Goal: Communication & Community: Connect with others

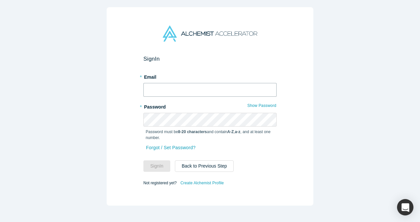
click at [186, 87] on input "text" at bounding box center [209, 90] width 133 height 14
click at [0, 222] on com-1password-button at bounding box center [0, 222] width 0 height 0
type input "[EMAIL_ADDRESS]"
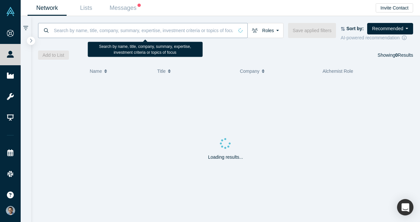
click at [101, 29] on input at bounding box center [143, 30] width 180 height 15
paste input "[GEOGRAPHIC_DATA]"
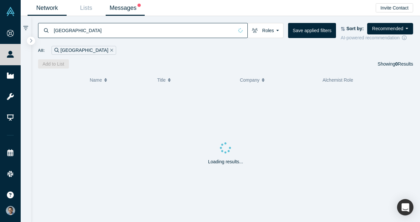
type input "[GEOGRAPHIC_DATA]"
click at [131, 6] on link "Messages" at bounding box center [125, 7] width 39 height 15
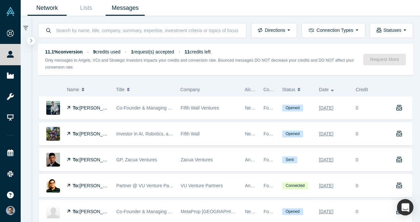
click at [52, 8] on link "Network" at bounding box center [47, 7] width 39 height 15
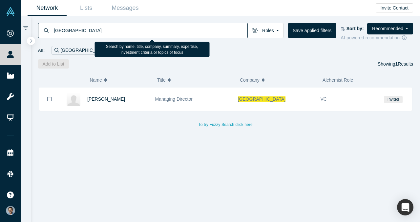
click at [136, 31] on input "[GEOGRAPHIC_DATA]" at bounding box center [150, 30] width 194 height 15
type input "concept ventures"
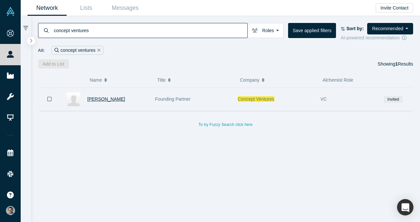
click at [111, 101] on span "[PERSON_NAME]" at bounding box center [106, 98] width 38 height 5
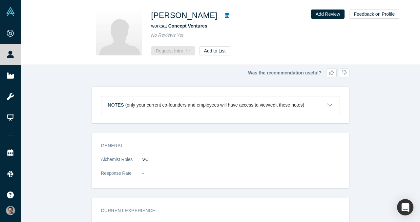
click at [225, 15] on icon at bounding box center [227, 15] width 5 height 5
click at [172, 52] on button "Request Intro" at bounding box center [169, 50] width 37 height 9
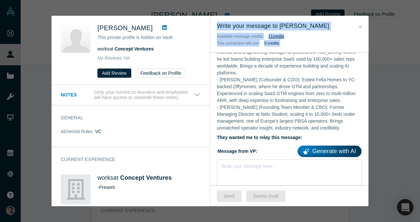
scroll to position [322, 0]
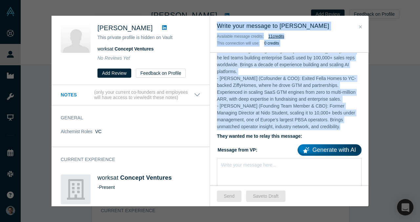
drag, startPoint x: 218, startPoint y: 23, endPoint x: 354, endPoint y: 125, distance: 169.8
click at [354, 125] on div "Write your message to Reece Chowdhry Available message credits: 11 credit s Thi…" at bounding box center [289, 111] width 158 height 191
copy div "Write your message to Reece Chowdhry Available message credits: 11 credit s Thi…"
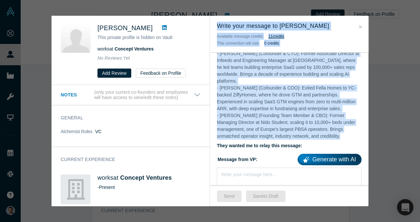
scroll to position [318, 0]
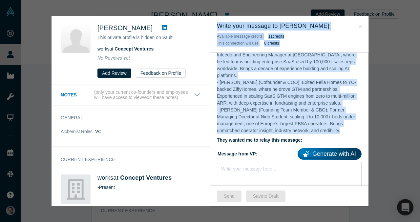
click at [279, 91] on p "VerbaFlo was founded in October 2024 by a team with deep expertise in real esta…" at bounding box center [289, 62] width 145 height 145
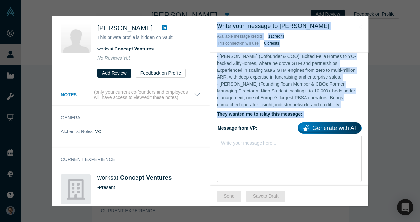
scroll to position [347, 0]
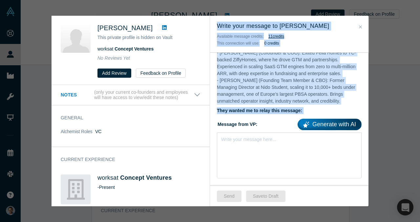
drag, startPoint x: 222, startPoint y: 29, endPoint x: 306, endPoint y: 110, distance: 116.7
click at [306, 110] on div "Write your message to Reece Chowdhry Available message credits: 11 credit s Thi…" at bounding box center [289, 111] width 158 height 191
copy div "Write your message to Reece Chowdhry Available message credits: 11 credit s Thi…"
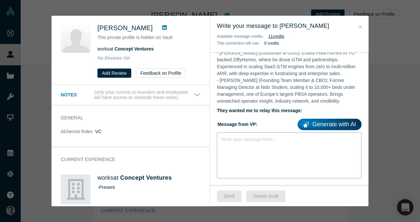
click at [250, 144] on div "Write your message here..." at bounding box center [289, 156] width 145 height 46
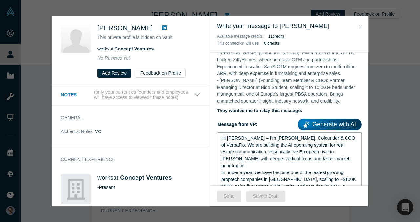
scroll to position [322, 0]
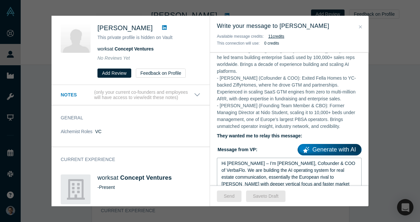
click at [242, 160] on div "Hi Reece – I’m VP Singh, Cofounder & COO of VerbaFlo. We are building the AI op…" at bounding box center [289, 177] width 136 height 34
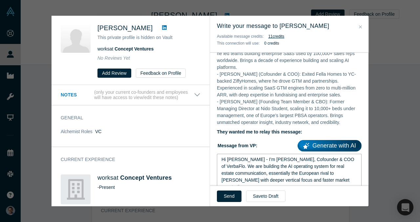
scroll to position [328, 0]
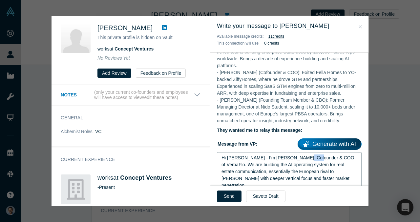
drag, startPoint x: 298, startPoint y: 150, endPoint x: 312, endPoint y: 150, distance: 14.1
click at [312, 155] on span "Hi Reece - I’m VP Singh, Cofounder & COO of VerbaFlo. We are building the AI op…" at bounding box center [288, 171] width 134 height 33
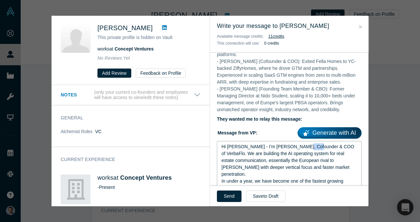
scroll to position [343, 0]
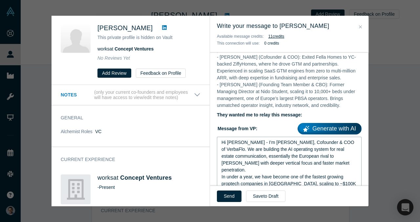
click at [300, 157] on div "Hi Reece - I’m VP Singh, Cofounder & COO of VerbaFlo. We are building the AI op…" at bounding box center [289, 156] width 136 height 34
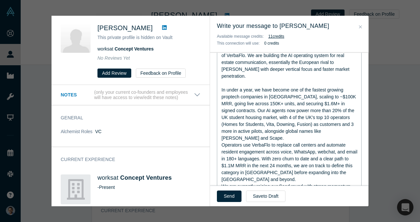
scroll to position [438, 0]
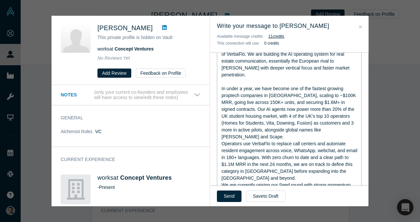
click at [287, 86] on span "In under a year, we have become one of the fastest growing proptech companies i…" at bounding box center [289, 112] width 136 height 53
click at [287, 96] on span "In under a year, we have become one of the fastest growing proptech companies i…" at bounding box center [289, 112] width 136 height 53
click at [286, 103] on span "In under a year, we have become one of the fastest growing proptech companies i…" at bounding box center [289, 112] width 136 height 53
click at [346, 118] on div "In under a year, we have become one of the fastest growing proptech companies i…" at bounding box center [289, 112] width 136 height 55
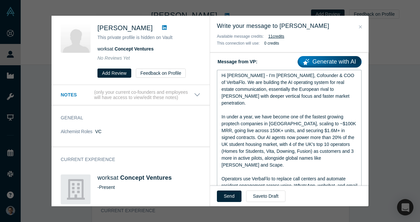
scroll to position [408, 0]
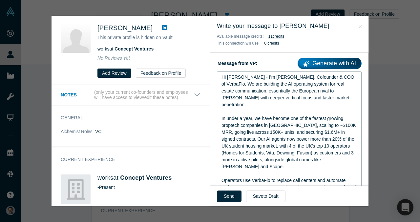
click at [314, 108] on div "rdw-editor" at bounding box center [289, 111] width 136 height 7
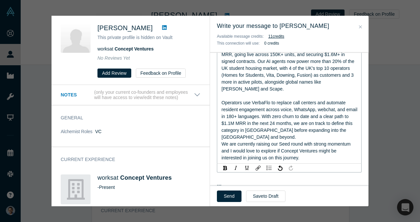
scroll to position [487, 0]
click at [307, 141] on span "We are currently raising our Seed round with strong momentum and I would love t…" at bounding box center [286, 150] width 130 height 19
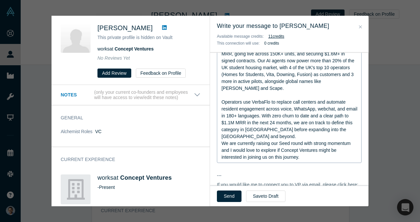
click at [358, 110] on div "Hi Reece - I’m VP Singh, Cofounder & COO of VerbaFlo. We are building the AI op…" at bounding box center [289, 78] width 145 height 170
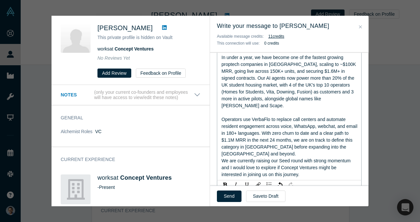
scroll to position [477, 0]
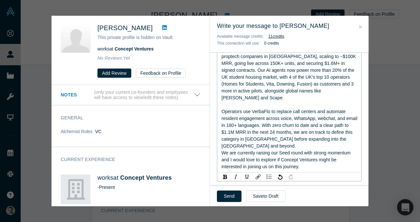
click at [345, 120] on span "Operators use VerbaFlo to replace call centers and automate resident engagement…" at bounding box center [289, 129] width 137 height 40
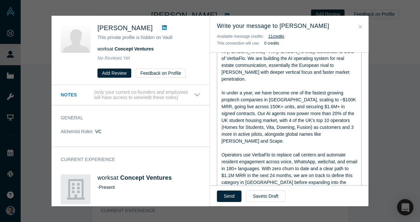
scroll to position [438, 0]
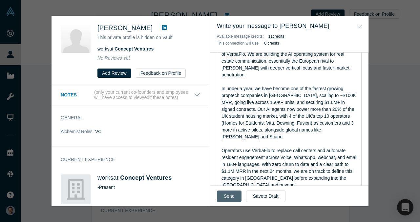
click at [232, 198] on button "Send" at bounding box center [229, 196] width 25 height 11
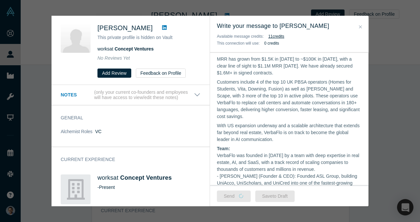
scroll to position [0, 0]
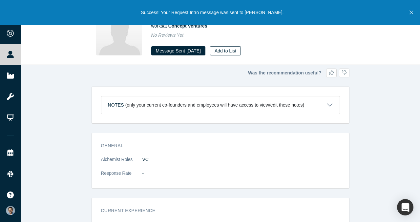
click at [235, 51] on button "Add to List" at bounding box center [225, 50] width 31 height 9
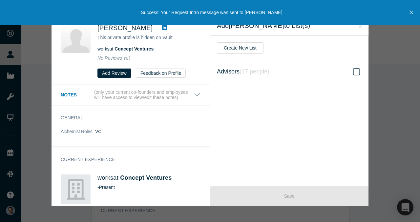
click at [255, 69] on icon "( 17 people )" at bounding box center [255, 71] width 30 height 7
click at [0, 0] on input "Advisors ( 17 people )" at bounding box center [0, 0] width 0 height 0
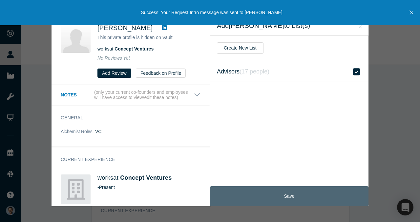
click at [270, 190] on button "Save" at bounding box center [289, 196] width 158 height 20
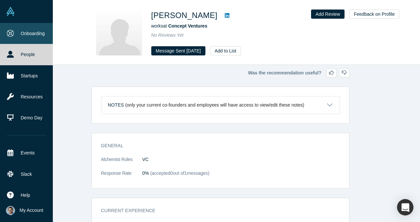
drag, startPoint x: 11, startPoint y: 52, endPoint x: 37, endPoint y: 35, distance: 31.1
click at [11, 52] on icon at bounding box center [10, 54] width 7 height 7
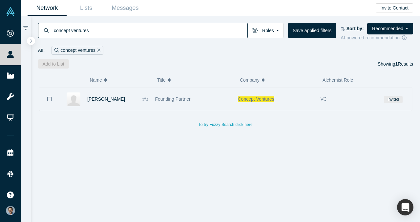
click at [403, 99] on div "Invited" at bounding box center [393, 99] width 30 height 23
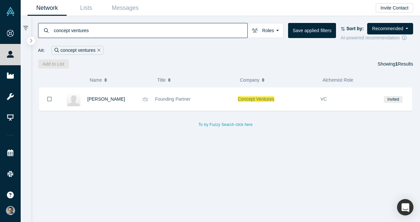
click at [99, 49] on icon "Remove Filter" at bounding box center [98, 50] width 3 height 5
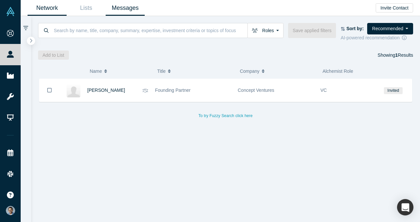
click at [119, 6] on link "Messages" at bounding box center [125, 7] width 39 height 15
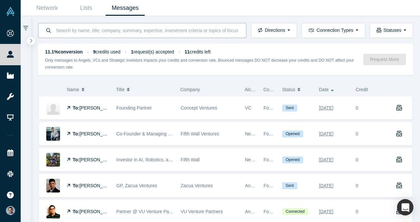
click at [154, 29] on input at bounding box center [147, 30] width 184 height 15
click at [55, 9] on link "Network" at bounding box center [47, 7] width 39 height 15
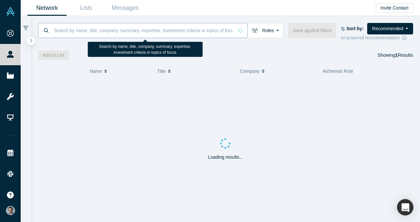
click at [71, 27] on input at bounding box center [143, 30] width 180 height 15
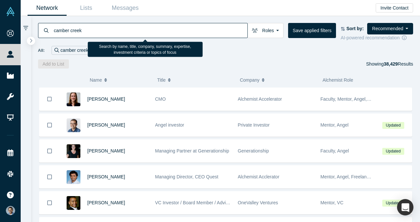
type input "camber creek"
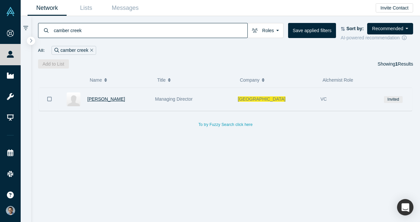
click at [100, 98] on span "[PERSON_NAME]" at bounding box center [106, 98] width 38 height 5
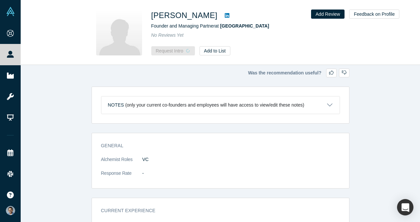
click at [225, 16] on icon at bounding box center [227, 15] width 5 height 5
click at [164, 49] on button "Request Intro" at bounding box center [169, 50] width 37 height 9
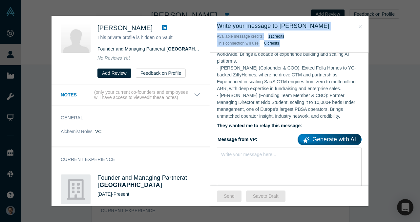
scroll to position [343, 0]
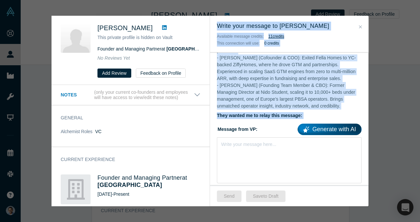
drag, startPoint x: 217, startPoint y: 25, endPoint x: 309, endPoint y: 114, distance: 127.8
click at [309, 114] on div "Write your message to Casey Berman Available message credits: 11 credit s This …" at bounding box center [289, 111] width 158 height 191
copy div "Write your message to Casey Berman Available message credits: 11 credit s This …"
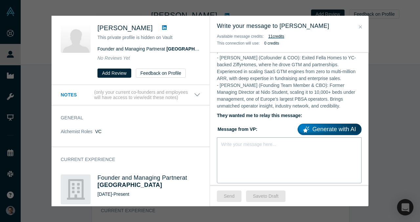
click at [282, 146] on div "Write your message here..." at bounding box center [289, 160] width 145 height 46
paste div "rdw-editor"
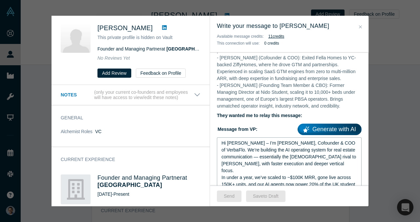
click at [243, 140] on span "Hi Casey – I’m VP Singh, Cofounder & COO of VerbaFlo. We’re building the AI ope…" at bounding box center [289, 156] width 136 height 33
click at [353, 143] on span "Hi Casey - I’m VP Singh, Cofounder & COO of VerbaFlo. We’re building the AI ope…" at bounding box center [289, 156] width 136 height 33
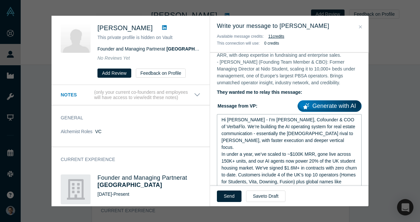
scroll to position [368, 0]
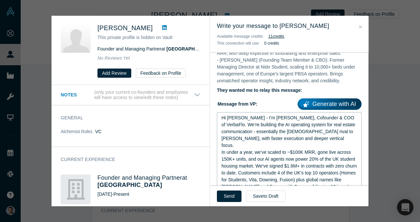
click at [306, 134] on div "Hi Casey - I’m VP Singh, Cofounder & COO of VerbaFlo. We’re building the AI ope…" at bounding box center [289, 132] width 136 height 34
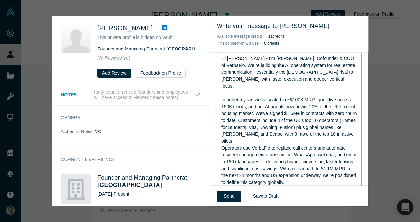
scroll to position [430, 0]
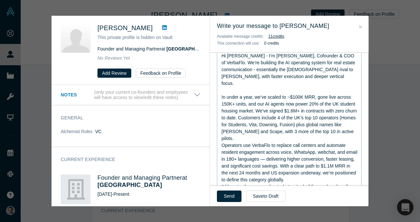
click at [276, 143] on span "Operators use VerbaFlo to replace call centers and automate resident engagement…" at bounding box center [289, 163] width 137 height 40
click at [299, 146] on span "Operators use VerbaFlo to replace call centers and automate resident engagement…" at bounding box center [289, 163] width 137 height 40
click at [352, 118] on div "In under a year, we’ve scaled to ~$100K MRR, gone live across 150K+ units, and …" at bounding box center [289, 118] width 136 height 48
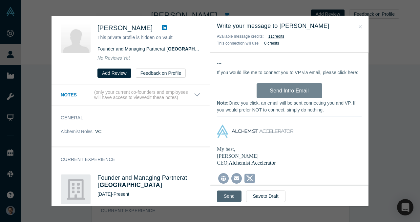
scroll to position [592, 0]
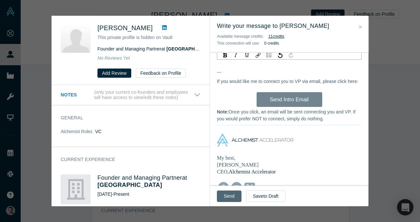
click at [232, 196] on button "Send" at bounding box center [229, 196] width 25 height 11
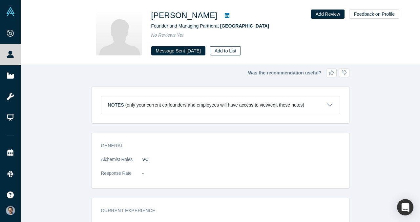
click at [238, 51] on button "Add to List" at bounding box center [225, 50] width 31 height 9
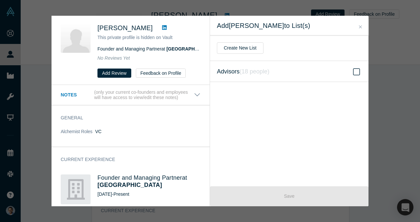
click at [292, 78] on label "Advisors ( 18 people )" at bounding box center [289, 71] width 158 height 21
click at [0, 0] on input "Advisors ( 18 people )" at bounding box center [0, 0] width 0 height 0
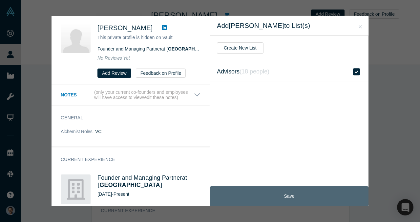
click at [293, 194] on button "Save" at bounding box center [289, 196] width 158 height 20
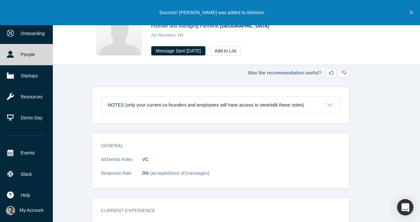
click at [12, 52] on icon at bounding box center [10, 54] width 7 height 7
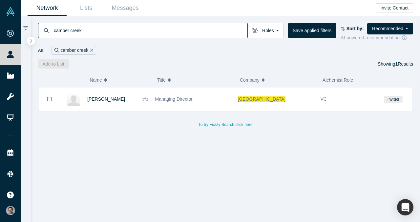
click at [157, 31] on input "camber creek" at bounding box center [150, 30] width 194 height 15
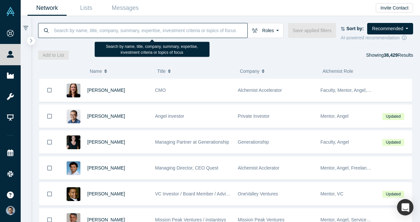
click at [150, 32] on input at bounding box center [150, 30] width 194 height 15
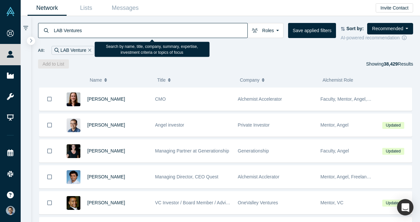
type input "LAB Ventures"
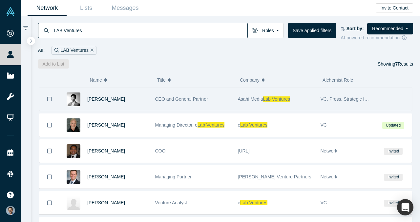
click at [89, 99] on span "Hiro Nozawa" at bounding box center [106, 98] width 38 height 5
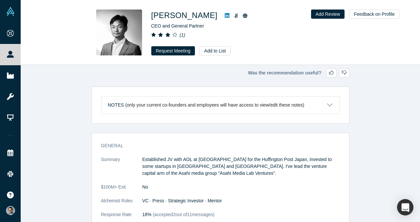
click at [225, 15] on icon at bounding box center [227, 15] width 5 height 5
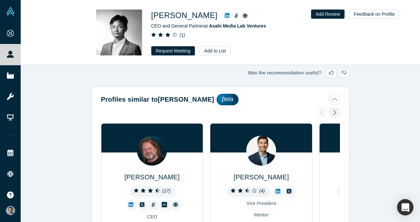
click at [220, 140] on div at bounding box center [261, 138] width 102 height 29
click at [331, 100] on button "Profiles similar to Hiro Nozawa βeta" at bounding box center [220, 99] width 239 height 11
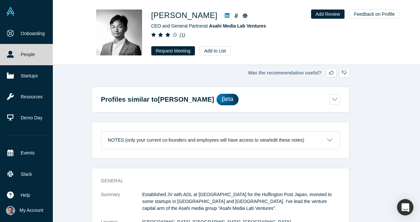
click at [14, 51] on link "People" at bounding box center [26, 54] width 53 height 21
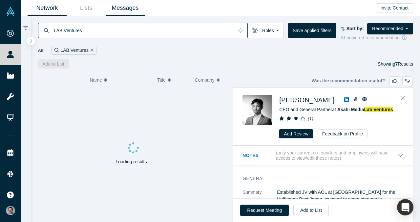
click at [130, 9] on link "Messages" at bounding box center [125, 7] width 39 height 15
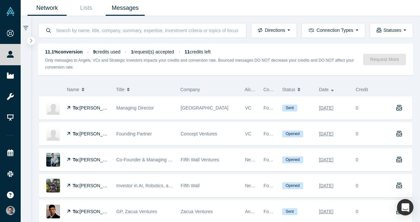
click at [52, 8] on link "Network" at bounding box center [47, 7] width 39 height 15
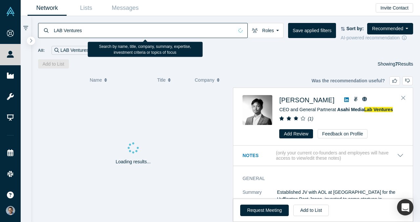
click at [127, 29] on input "LAB Ventures" at bounding box center [143, 30] width 180 height 15
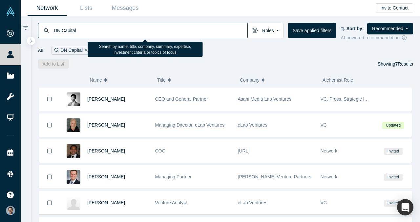
type input "DN Capital"
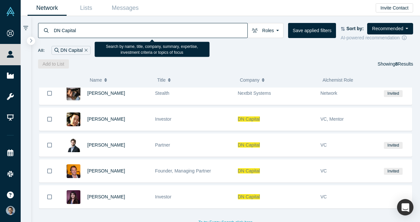
scroll to position [88, 0]
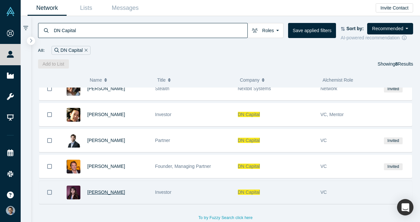
click at [108, 190] on span "Avery Humphreys" at bounding box center [106, 192] width 38 height 5
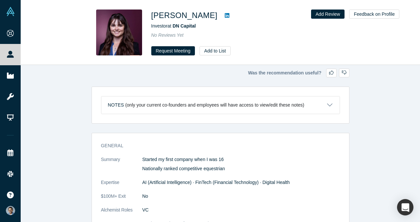
click at [226, 14] on icon at bounding box center [227, 15] width 5 height 5
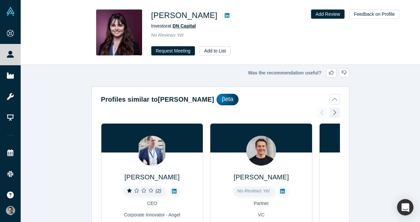
click at [190, 25] on span "DN Capital" at bounding box center [184, 25] width 23 height 5
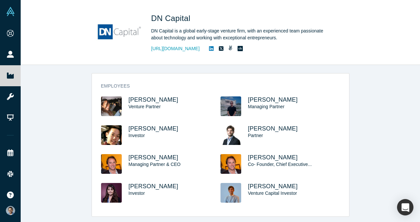
scroll to position [106, 0]
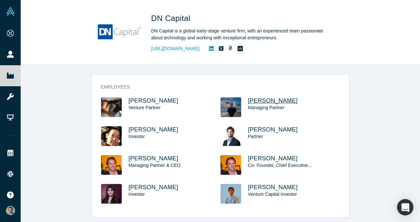
click at [272, 97] on span "[PERSON_NAME]" at bounding box center [273, 100] width 50 height 7
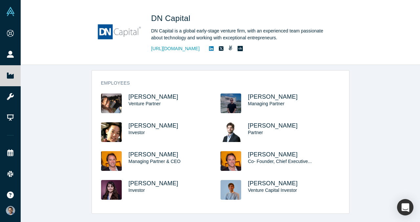
scroll to position [112, 0]
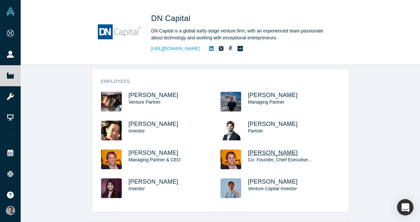
click at [266, 150] on span "Nenad Marovac" at bounding box center [273, 153] width 50 height 7
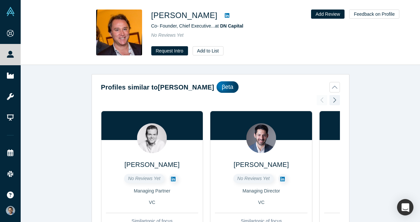
click at [332, 84] on button "Profiles similar to Nenad Marovac βeta" at bounding box center [220, 86] width 239 height 11
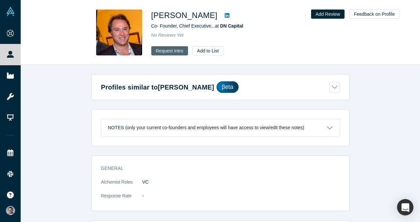
click at [177, 50] on button "Request Intro" at bounding box center [169, 50] width 37 height 9
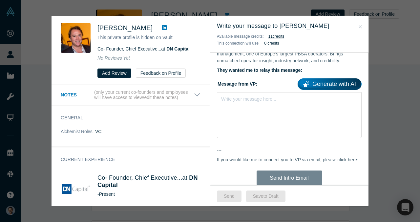
scroll to position [434, 0]
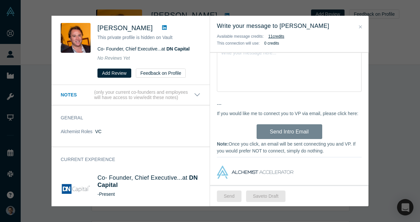
click at [189, 13] on div "Was the recommendation useful? Nenad Marovac This private profile is hidden on …" at bounding box center [210, 111] width 420 height 222
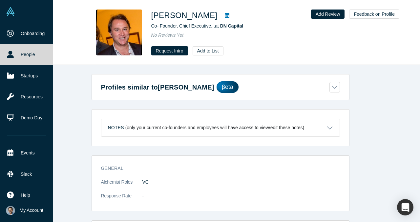
click at [17, 50] on link "People" at bounding box center [26, 54] width 53 height 21
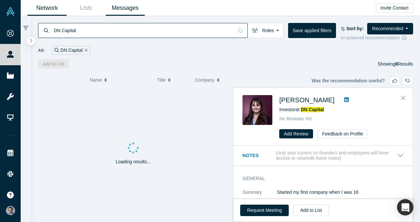
click at [113, 6] on link "Messages" at bounding box center [125, 7] width 39 height 15
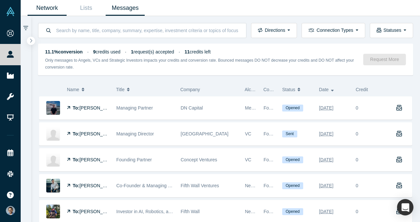
click at [54, 8] on link "Network" at bounding box center [47, 7] width 39 height 15
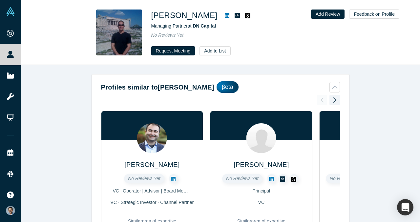
click at [225, 17] on icon at bounding box center [227, 15] width 5 height 5
click at [178, 50] on button "Request Meeting" at bounding box center [173, 50] width 44 height 9
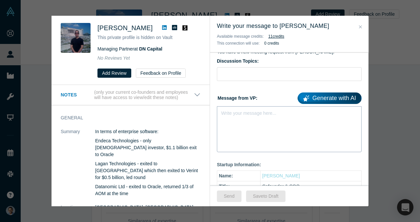
scroll to position [58, 0]
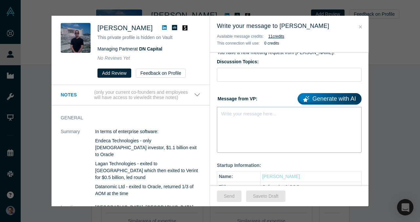
click at [264, 116] on div "Write your message here..." at bounding box center [248, 114] width 55 height 7
paste div "rdw-editor"
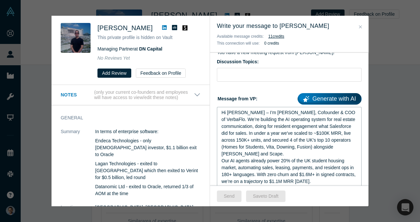
click at [244, 115] on span "Hi Steven – I’m VP Singh, Cofounder & COO of VerbaFlo. We’re building the AI op…" at bounding box center [288, 133] width 135 height 47
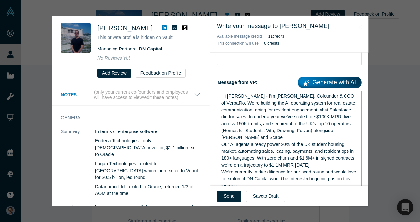
click at [337, 160] on div "Our AI agents already power 20% of the UK student housing market, automating sa…" at bounding box center [289, 155] width 136 height 28
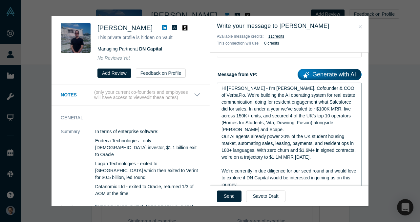
scroll to position [81, 0]
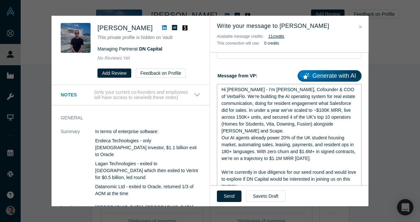
click at [299, 135] on div "Our AI agents already power 20% of the UK student housing market, automating sa…" at bounding box center [289, 149] width 136 height 28
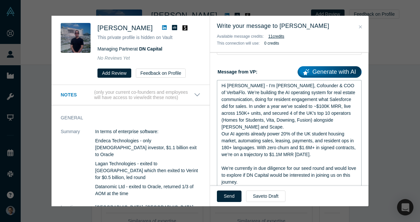
scroll to position [86, 0]
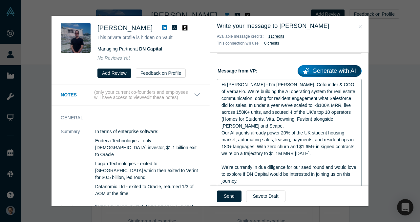
click at [349, 120] on div "Hi Steven - I’m VP Singh, Cofounder & COO of VerbaFlo. We’re building the AI op…" at bounding box center [289, 105] width 136 height 48
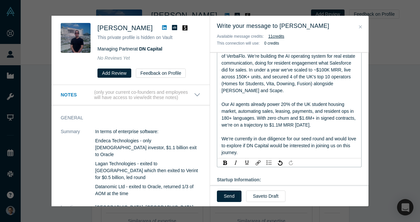
scroll to position [122, 0]
click at [342, 120] on div "Our AI agents already power 20% of the UK student housing market, automating sa…" at bounding box center [289, 115] width 136 height 28
click at [291, 136] on span "We’re currently in due diligence for our seed round and would love to explore i…" at bounding box center [289, 145] width 136 height 19
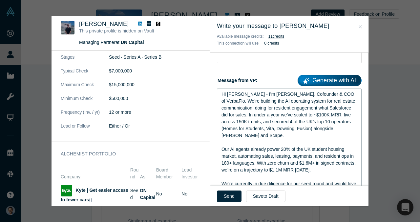
scroll to position [567, 0]
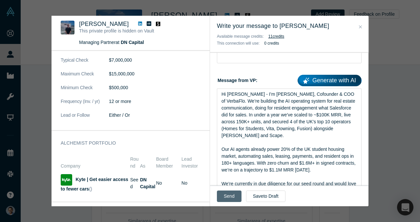
click at [227, 196] on button "Send" at bounding box center [229, 196] width 25 height 11
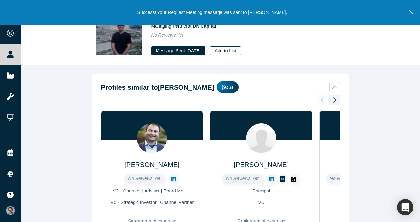
click at [241, 49] on button "Add to List" at bounding box center [225, 50] width 31 height 9
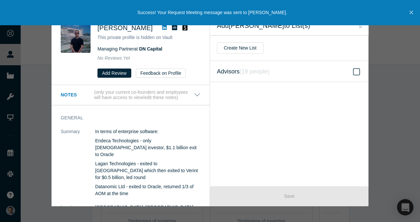
click at [266, 65] on label "Advisors ( 19 people )" at bounding box center [289, 71] width 158 height 21
click at [0, 0] on input "Advisors ( 19 people )" at bounding box center [0, 0] width 0 height 0
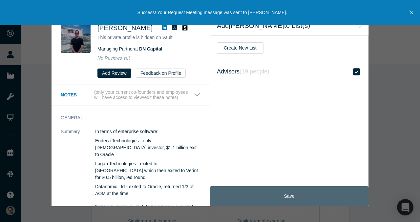
click at [267, 194] on button "Save" at bounding box center [289, 196] width 158 height 20
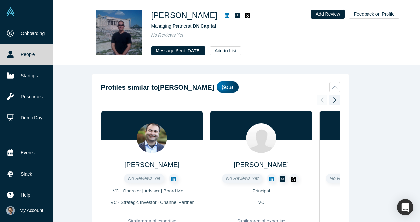
click at [14, 54] on link "People" at bounding box center [26, 54] width 53 height 21
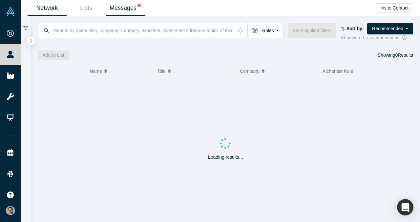
click at [134, 12] on link "Messages" at bounding box center [125, 7] width 39 height 15
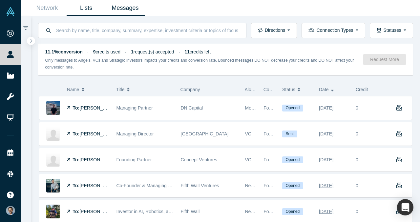
click at [72, 14] on link "Lists" at bounding box center [86, 7] width 39 height 15
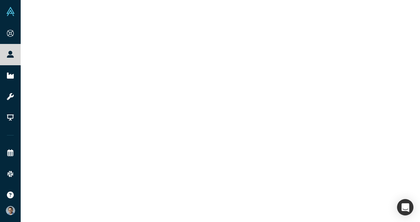
click at [61, 14] on div at bounding box center [220, 111] width 399 height 222
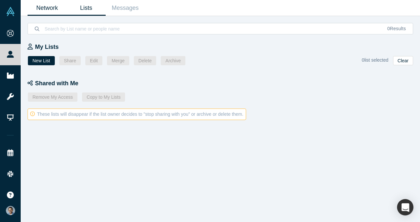
click at [52, 8] on link "Network" at bounding box center [47, 7] width 39 height 15
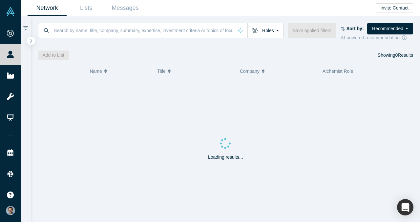
click at [139, 39] on div "Roles Founders Faculty Mentors Alumni Mentor Angels VCs Corporate Innovator Ser…" at bounding box center [225, 32] width 375 height 18
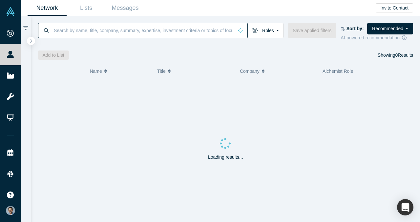
click at [138, 32] on input at bounding box center [143, 30] width 180 height 15
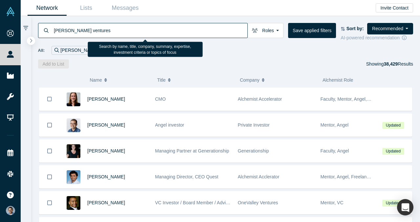
type input "[PERSON_NAME] ventures"
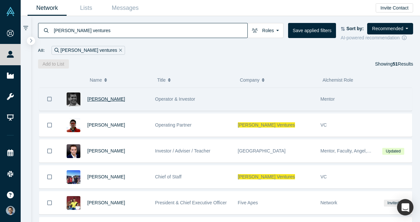
click at [98, 99] on span "[PERSON_NAME]" at bounding box center [106, 98] width 38 height 5
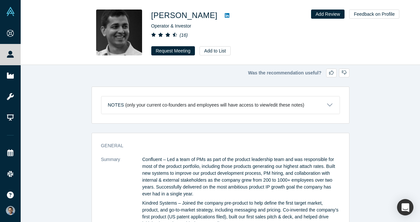
click at [222, 16] on link at bounding box center [227, 15] width 10 height 8
